Goal: Use online tool/utility: Utilize a website feature to perform a specific function

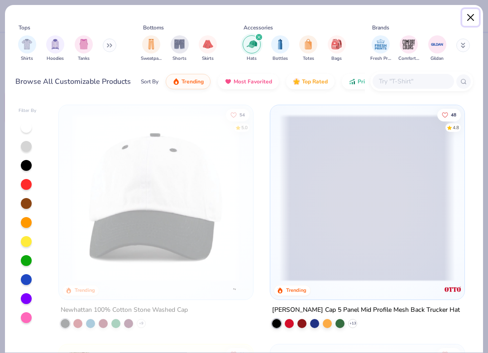
click at [464, 19] on button "Close" at bounding box center [470, 17] width 17 height 17
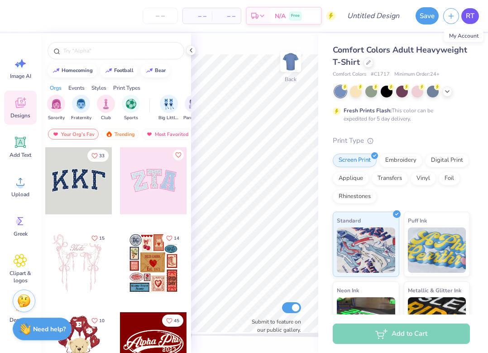
click at [467, 17] on span "RT" at bounding box center [470, 16] width 9 height 10
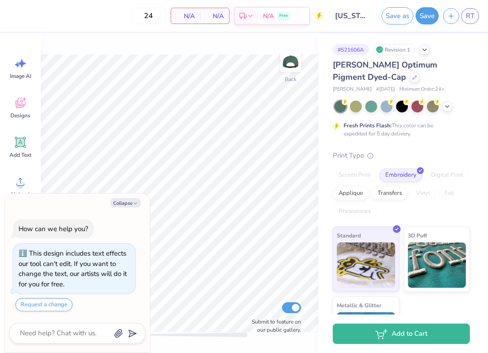
type textarea "x"
